Goal: Task Accomplishment & Management: Manage account settings

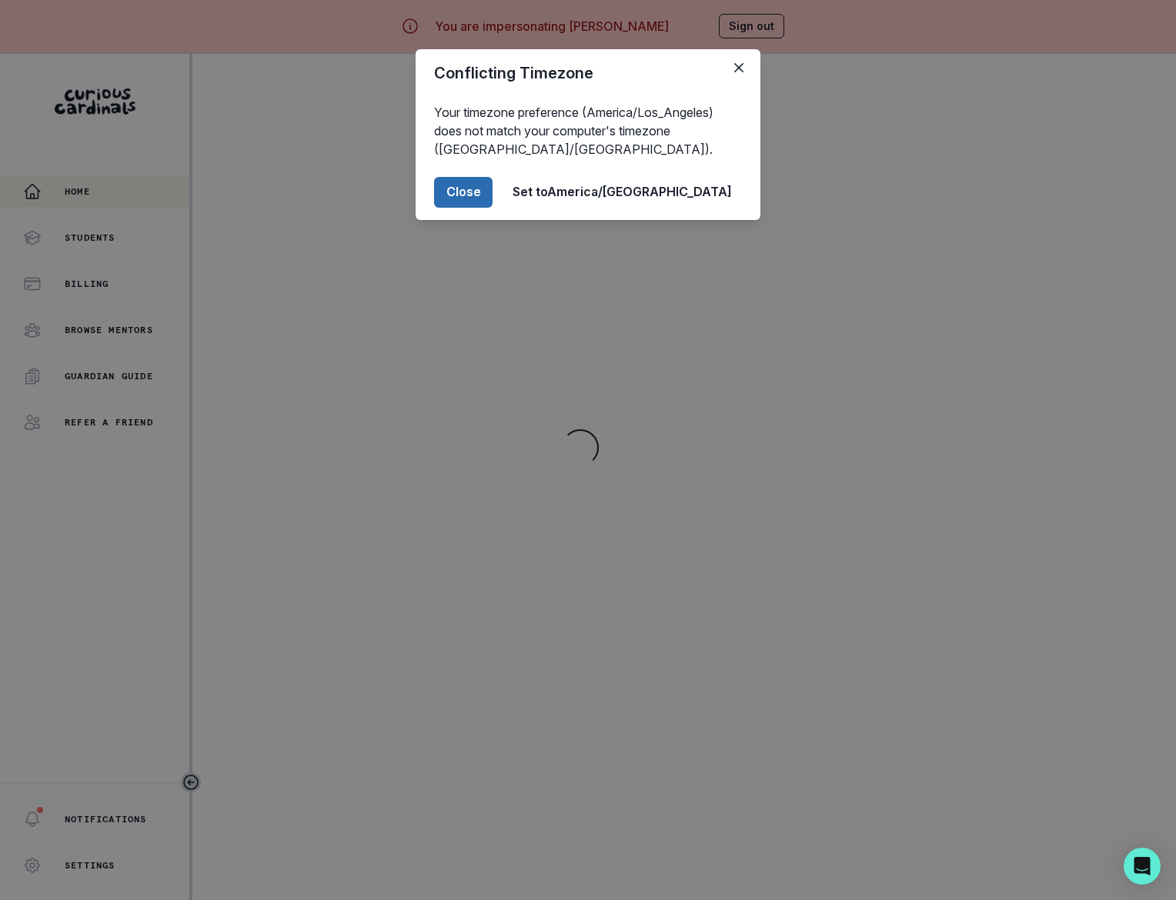
click at [493, 191] on button "Close" at bounding box center [463, 192] width 58 height 31
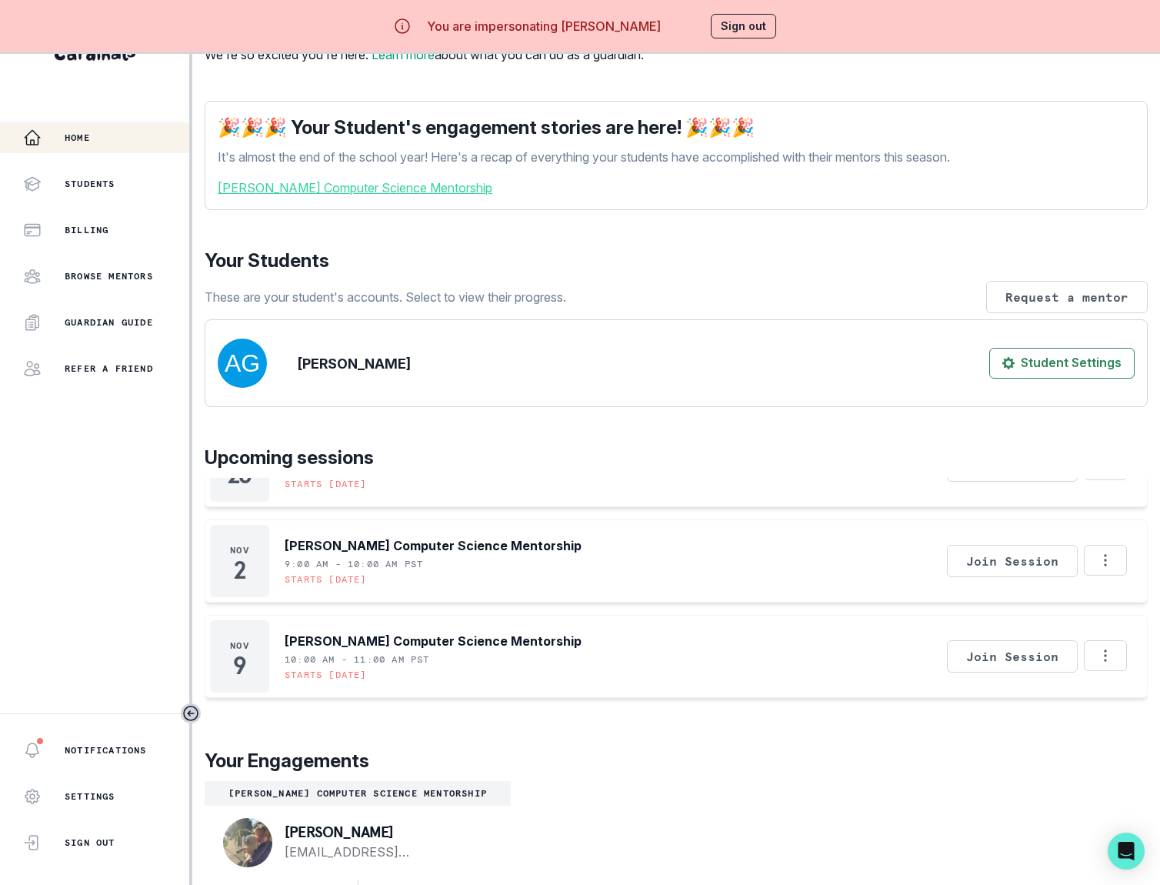
scroll to position [102, 0]
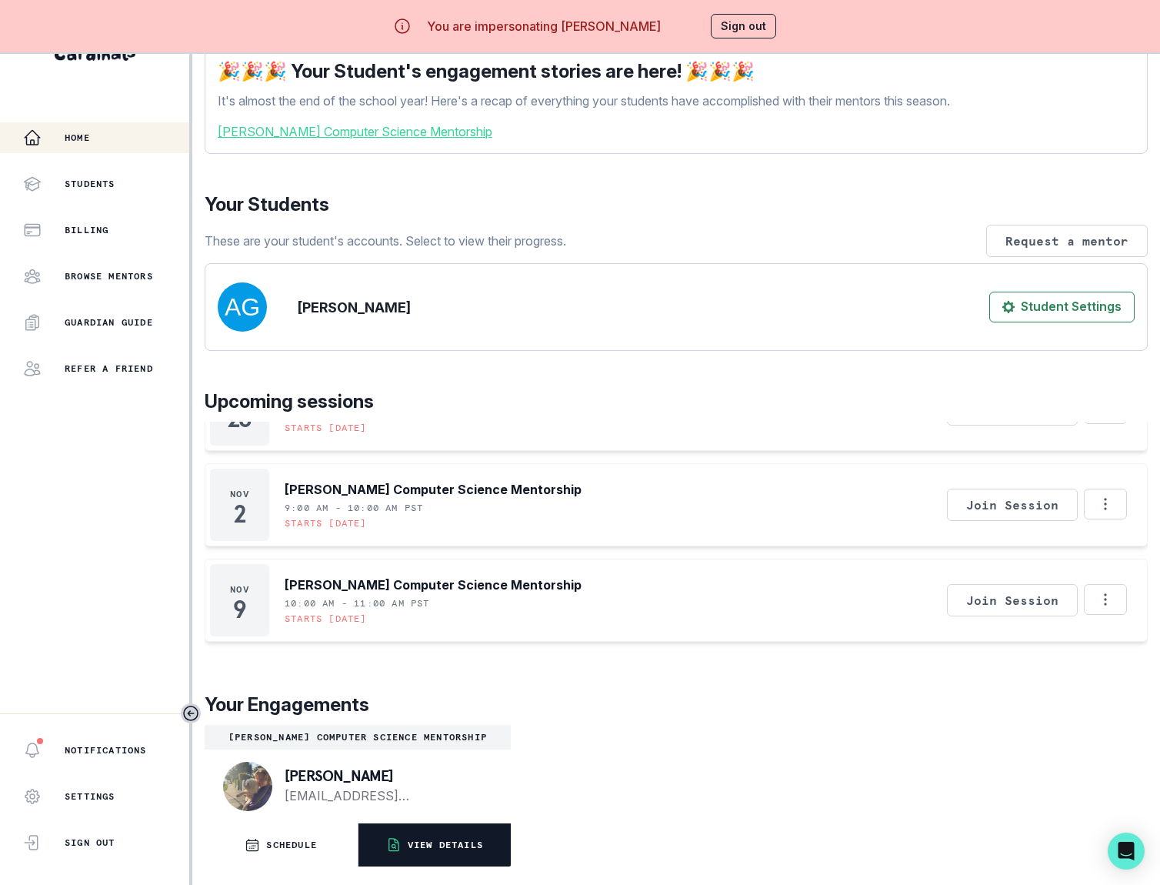
click at [419, 841] on p "VIEW DETAILS" at bounding box center [445, 845] width 75 height 12
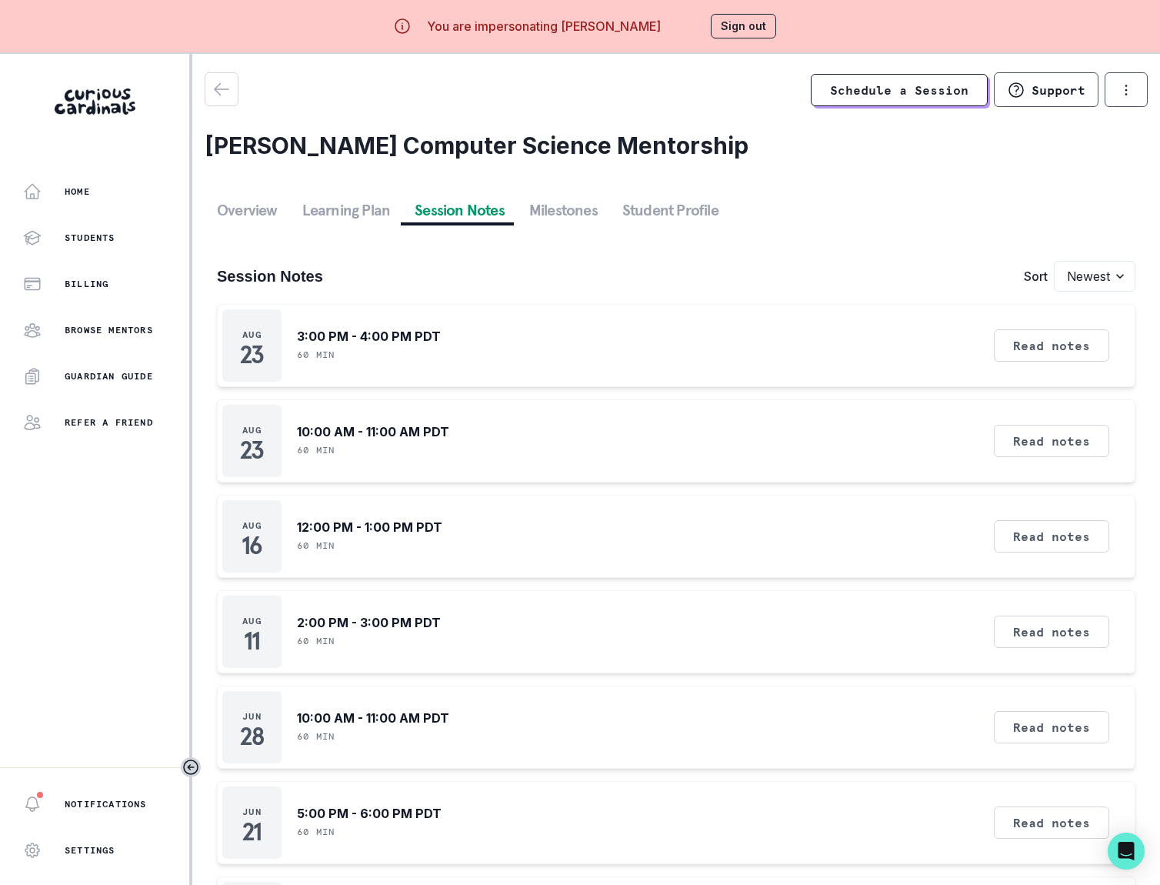
click at [478, 212] on button "Session Notes" at bounding box center [459, 210] width 115 height 28
click at [78, 275] on div "Billing" at bounding box center [106, 284] width 166 height 18
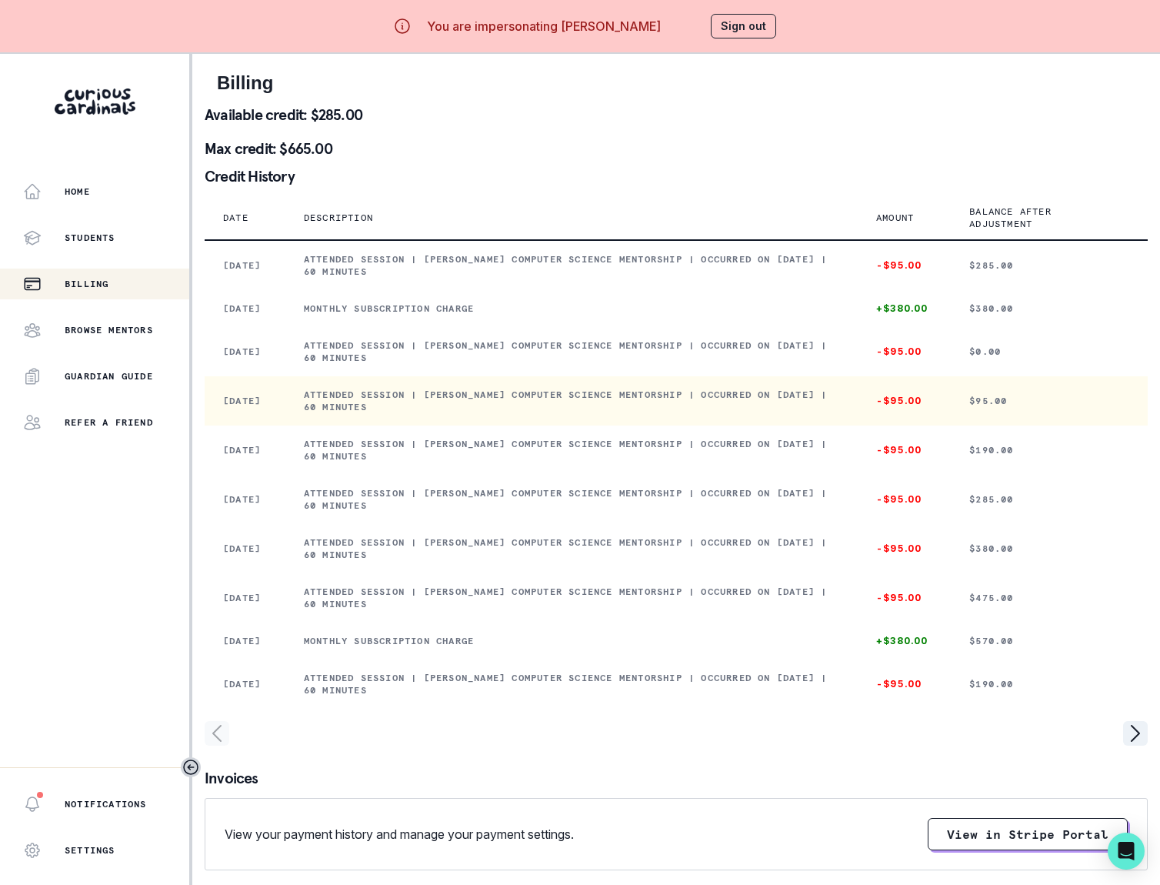
drag, startPoint x: 323, startPoint y: 410, endPoint x: 447, endPoint y: 425, distance: 124.8
click at [447, 413] on p "Attended session | [PERSON_NAME] Computer Science Mentorship | Occurred on [DAT…" at bounding box center [572, 401] width 536 height 25
copy p "Attended session | [PERSON_NAME] Computer Science Mentorship | Occurred on [DAT…"
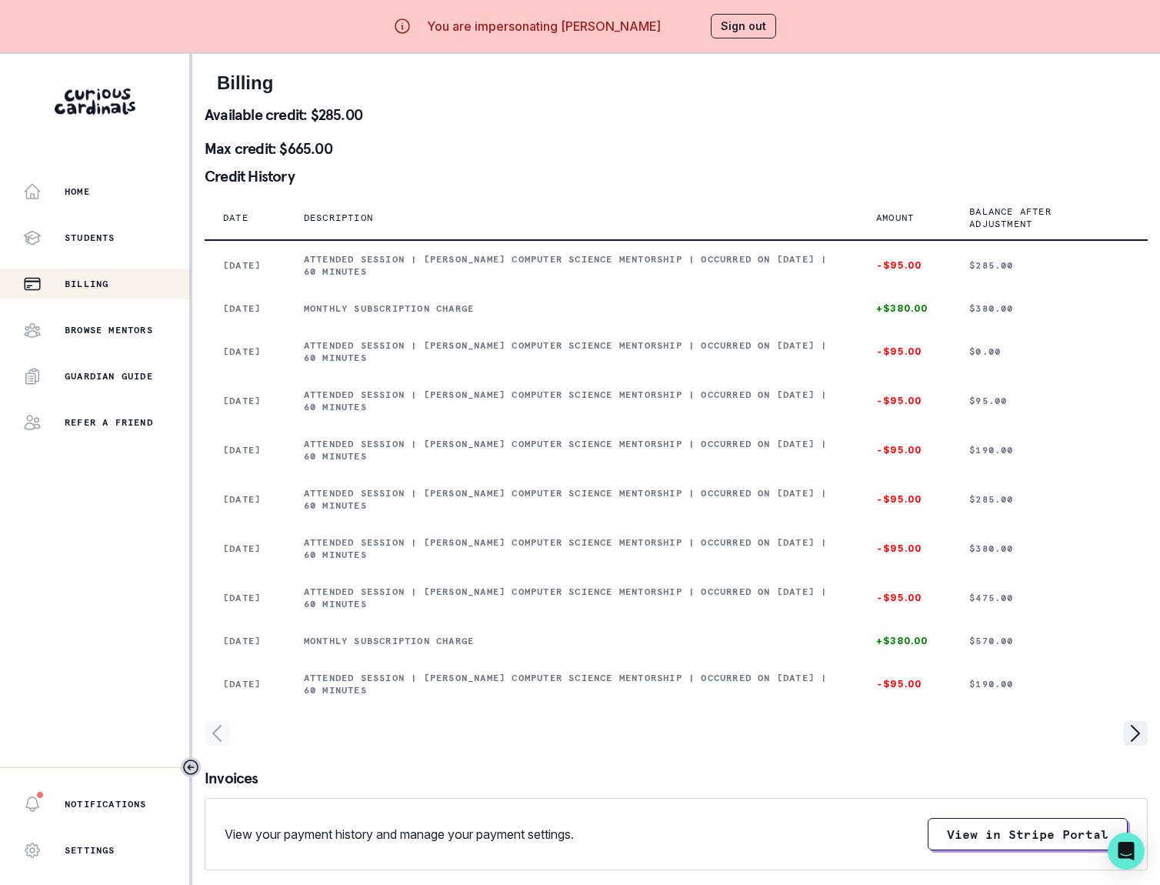
click at [733, 22] on button "Sign out" at bounding box center [743, 26] width 65 height 25
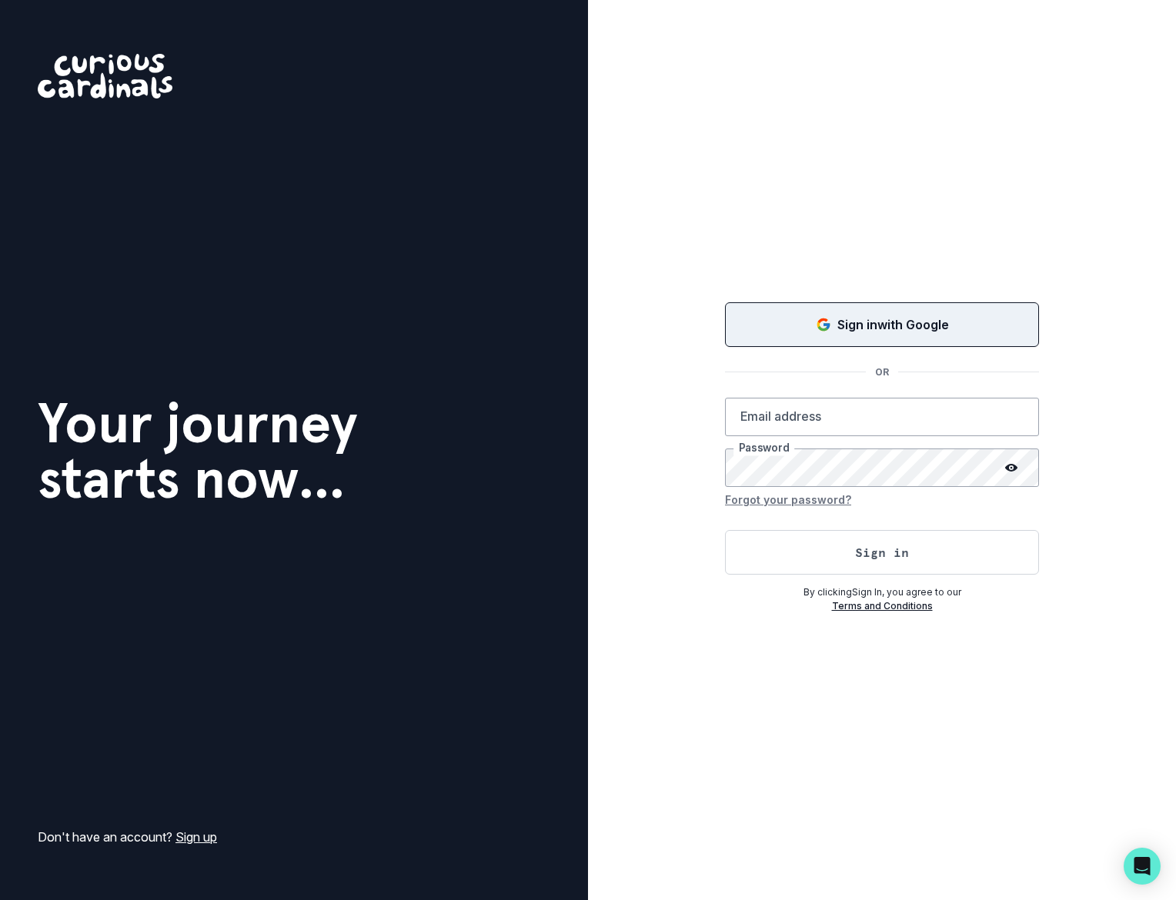
click at [851, 321] on p "Sign in with Google" at bounding box center [893, 325] width 112 height 18
